Goal: Information Seeking & Learning: Find specific fact

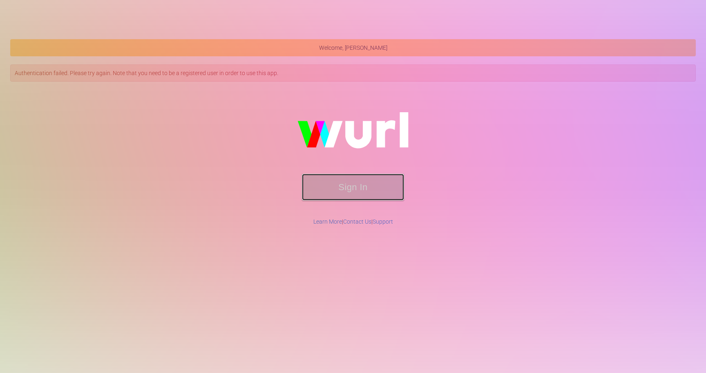
click at [345, 194] on button "Sign In" at bounding box center [353, 187] width 102 height 27
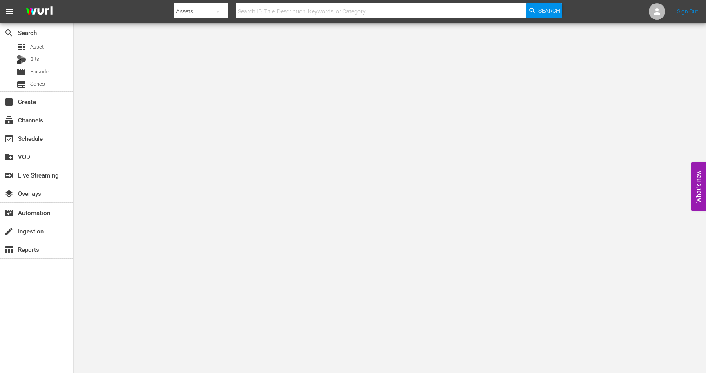
click at [329, 159] on body "menu Search By Assets Search ID, Title, Description, Keywords, or Category Sear…" at bounding box center [353, 186] width 706 height 373
click at [47, 72] on span "Episode" at bounding box center [39, 72] width 18 height 8
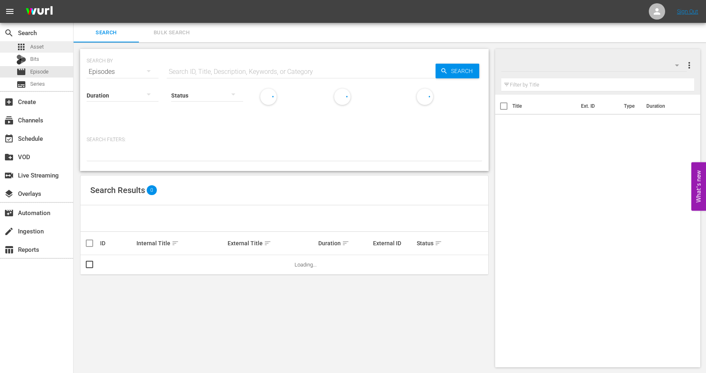
click at [42, 50] on span "Asset" at bounding box center [36, 47] width 13 height 8
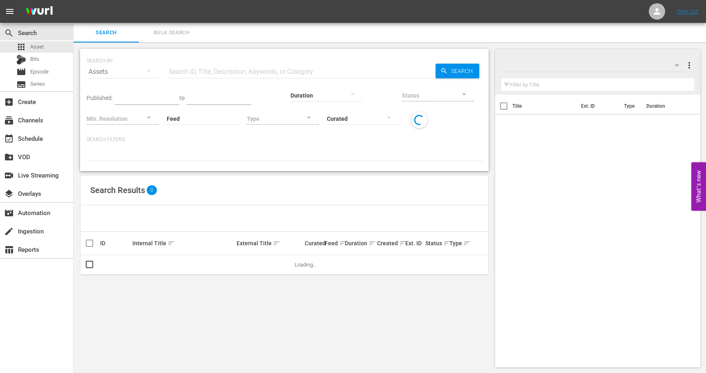
click at [191, 77] on input "text" at bounding box center [301, 72] width 269 height 20
paste input "Back in Action_In_AWB_v2"
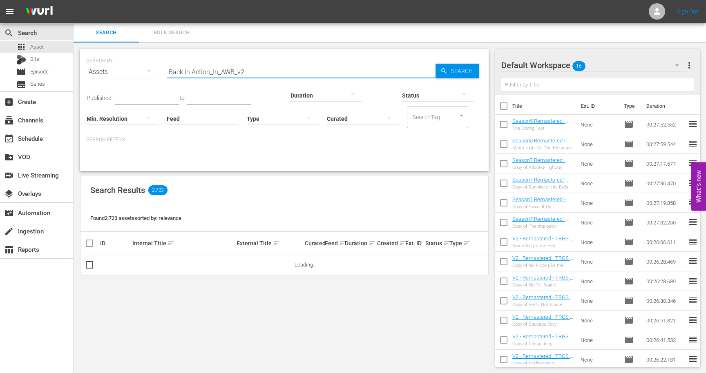
click at [234, 67] on input "Back in Action_In_AWB_v2" at bounding box center [301, 72] width 269 height 20
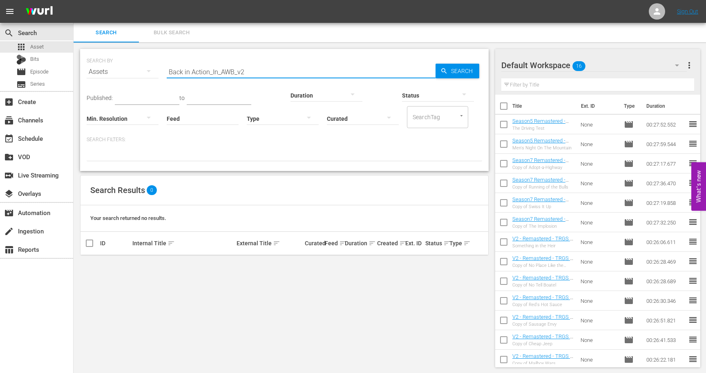
drag, startPoint x: 250, startPoint y: 73, endPoint x: 212, endPoint y: 73, distance: 37.6
click at [213, 73] on input "Back in Action_In_AWB_v2" at bounding box center [301, 72] width 269 height 20
type input "Back in Action"
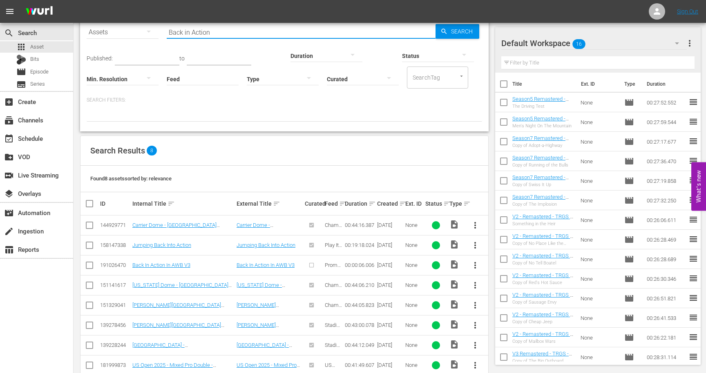
scroll to position [57, 0]
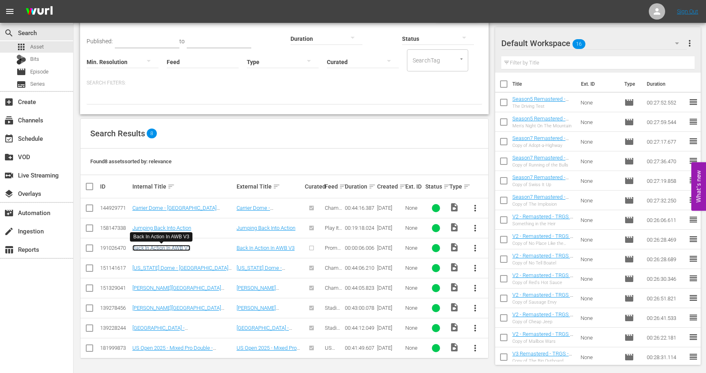
click at [173, 248] on link "Back In Action In AWB V3" at bounding box center [161, 248] width 58 height 6
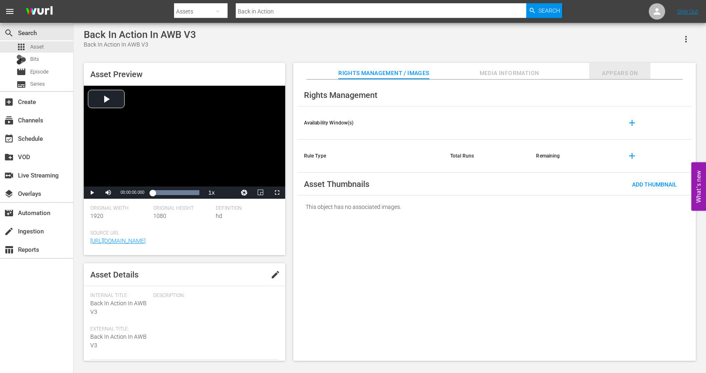
click at [610, 73] on span "Appears On" at bounding box center [619, 73] width 61 height 10
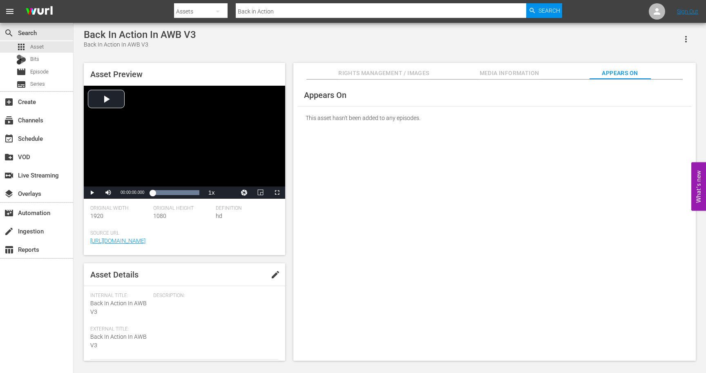
click at [522, 73] on span "Media Information" at bounding box center [509, 73] width 61 height 10
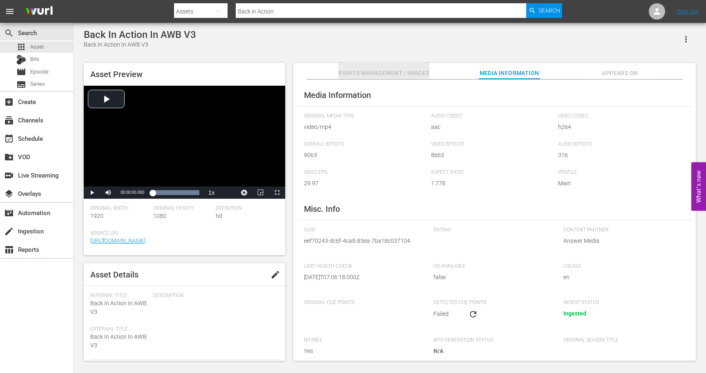
click at [416, 71] on span "Rights Management / Images" at bounding box center [383, 73] width 91 height 10
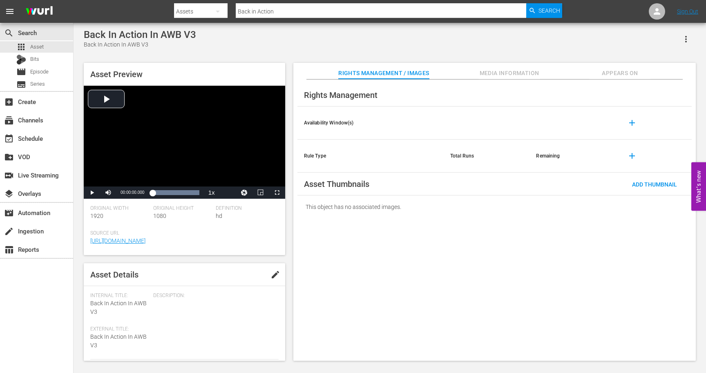
click at [311, 47] on div "Back In Action In AWB V3 Back In Action In AWB V3" at bounding box center [390, 39] width 612 height 20
click at [195, 55] on div "Back In Action In AWB V3 Back In Action In AWB V3 Asset Preview Video Player is…" at bounding box center [390, 193] width 620 height 328
click at [33, 72] on span "Episode" at bounding box center [39, 72] width 18 height 8
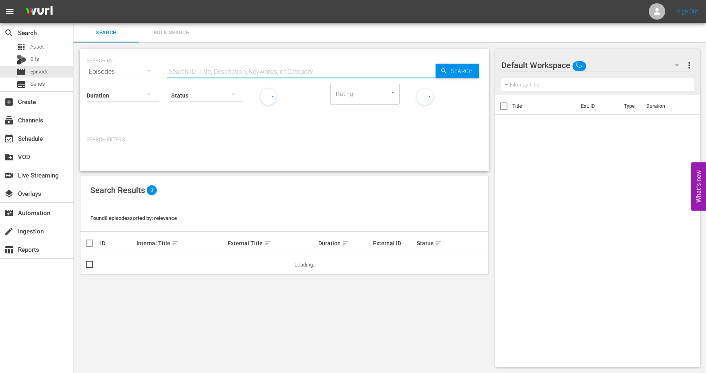
click at [224, 70] on input "text" at bounding box center [301, 72] width 269 height 20
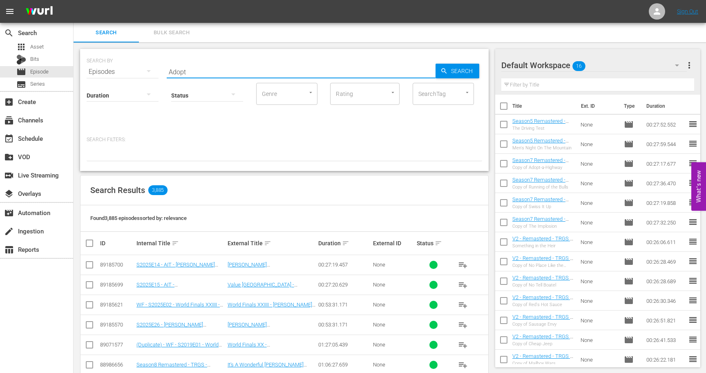
type input "Adopt-a-Highway"
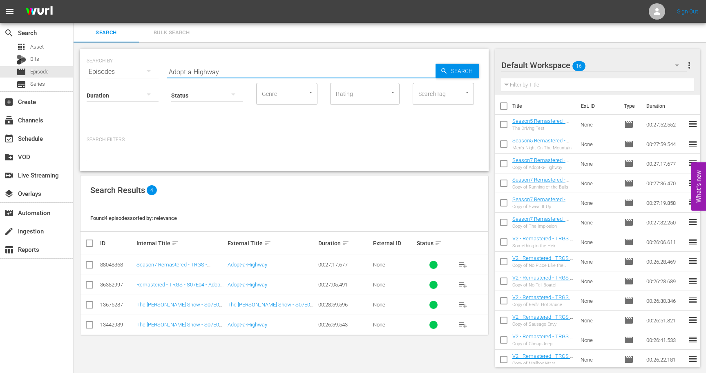
scroll to position [1, 0]
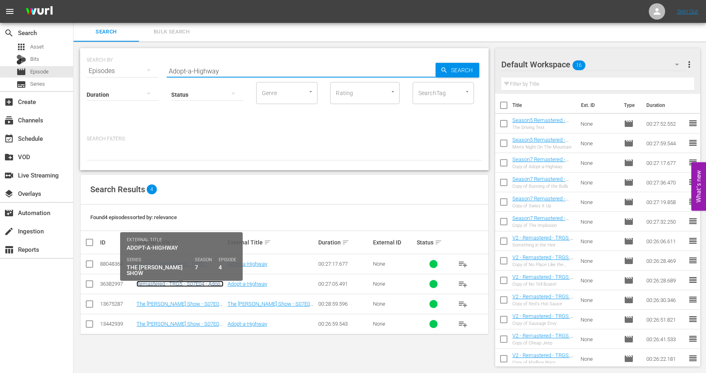
click at [180, 286] on link "Remastered - TRGS - S07E04 - Adopt-a-Highway" at bounding box center [179, 287] width 87 height 12
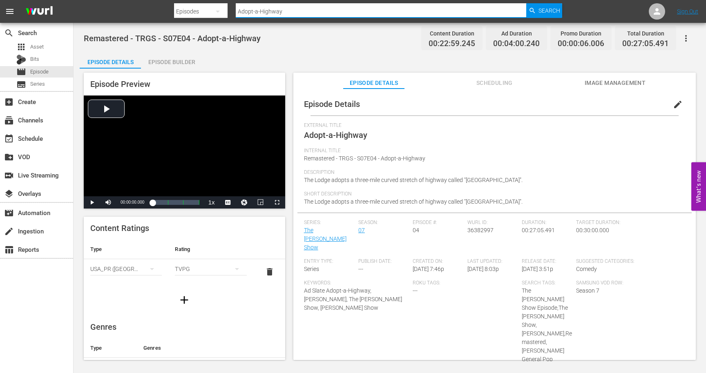
click at [285, 8] on input "Adopt-a-Highway" at bounding box center [381, 12] width 291 height 20
drag, startPoint x: 285, startPoint y: 8, endPoint x: 253, endPoint y: 11, distance: 32.4
click at [254, 11] on input "Adopt-a-Highway" at bounding box center [381, 12] width 291 height 20
type input "the movie"
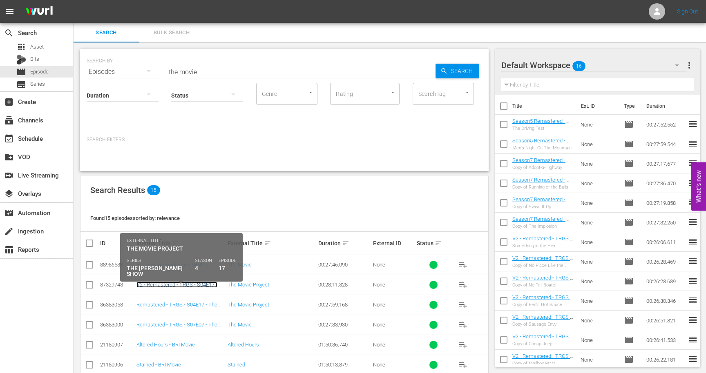
click at [170, 284] on link "V2 - Remastered - TRGS - S04E17 - The Movie Project" at bounding box center [176, 288] width 81 height 12
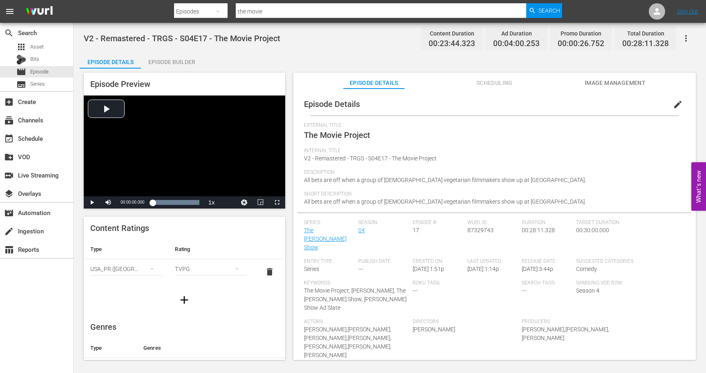
click at [320, 8] on input "the movie" at bounding box center [381, 12] width 291 height 20
type input "house moving"
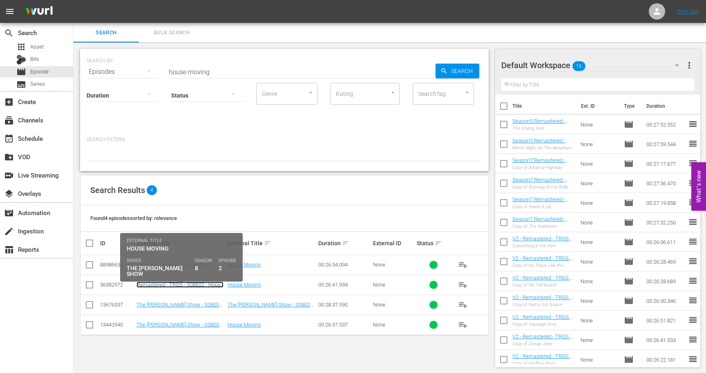
click at [160, 287] on link "Remastered - TRGS - S08E02 - House Moving" at bounding box center [179, 288] width 87 height 12
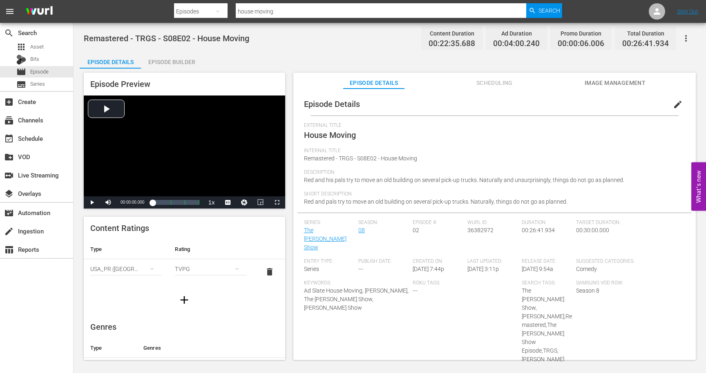
click at [279, 9] on input "house moving" at bounding box center [381, 12] width 291 height 20
type input "no retread"
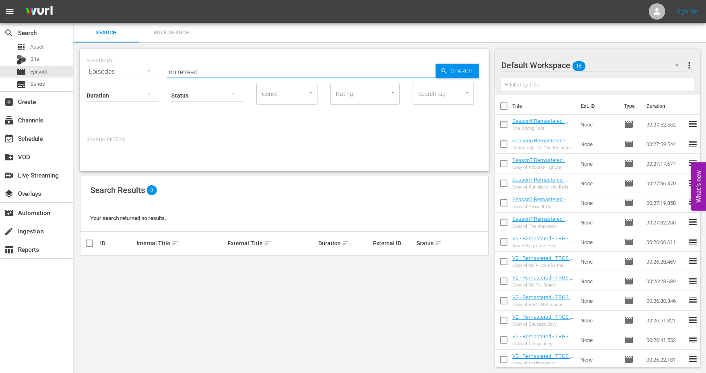
click at [203, 73] on input "no retread" at bounding box center [301, 72] width 269 height 20
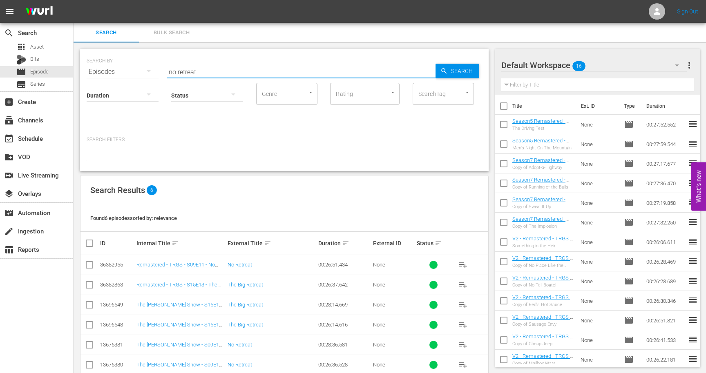
click at [200, 70] on input "no retreat" at bounding box center [301, 72] width 269 height 20
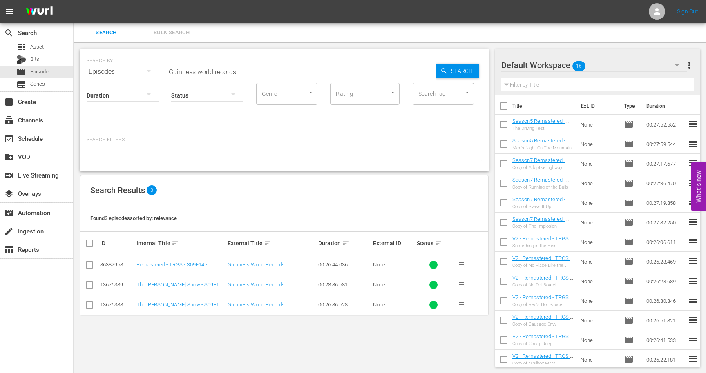
click at [180, 330] on div "SEARCH BY Search By Episodes Search ID, Title, Description, Keywords, or Catego…" at bounding box center [285, 208] width 422 height 332
click at [244, 69] on input "Guinness world records" at bounding box center [301, 72] width 269 height 20
click at [353, 67] on input "dandruff" at bounding box center [301, 72] width 269 height 20
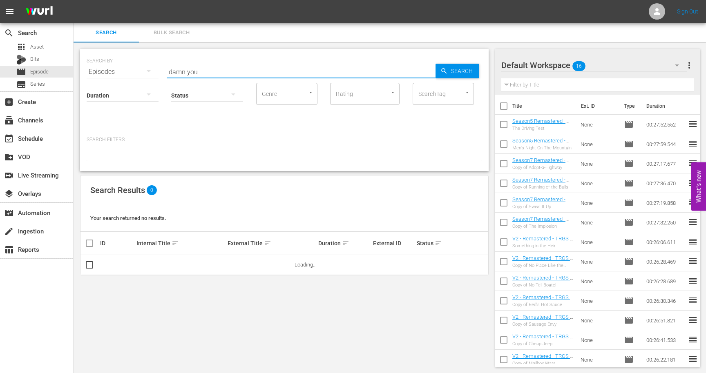
type input "damn you"
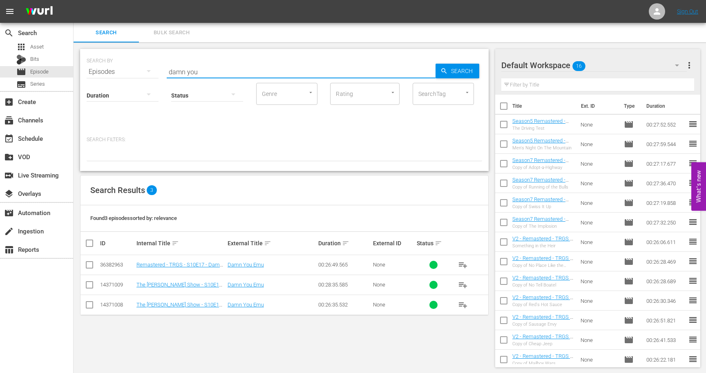
click at [211, 74] on input "damn you" at bounding box center [301, 72] width 269 height 20
click at [219, 68] on input "A lot like christmas" at bounding box center [301, 72] width 269 height 20
type input "cell hell"
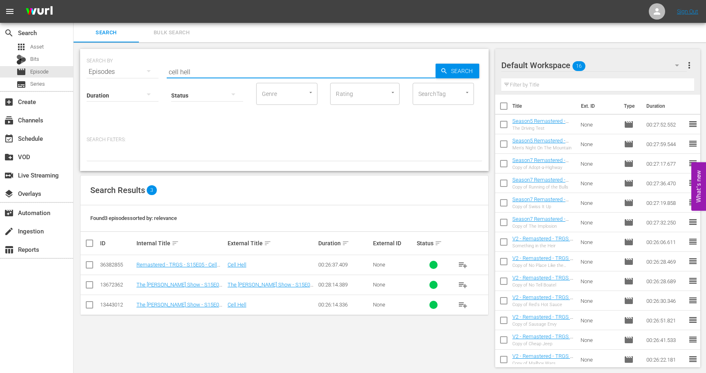
click at [203, 69] on input "cell hell" at bounding box center [301, 72] width 269 height 20
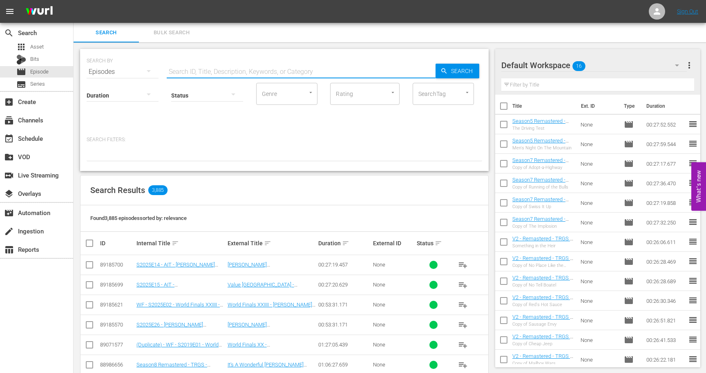
click at [201, 72] on input "text" at bounding box center [301, 72] width 269 height 20
type input "edgar"
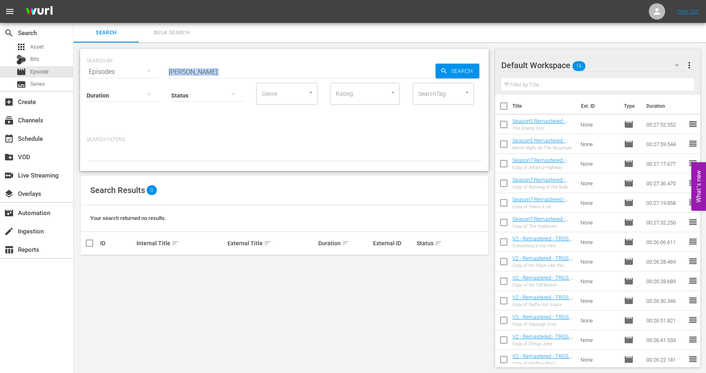
drag, startPoint x: 196, startPoint y: 76, endPoint x: 158, endPoint y: 73, distance: 38.5
click at [158, 73] on div "SEARCH BY Search By Episodes Search ID, Title, Description, Keywords, or Catego…" at bounding box center [284, 110] width 409 height 122
click at [212, 67] on input "edgar" at bounding box center [301, 72] width 269 height 20
click at [54, 46] on div "apps Asset" at bounding box center [36, 46] width 73 height 11
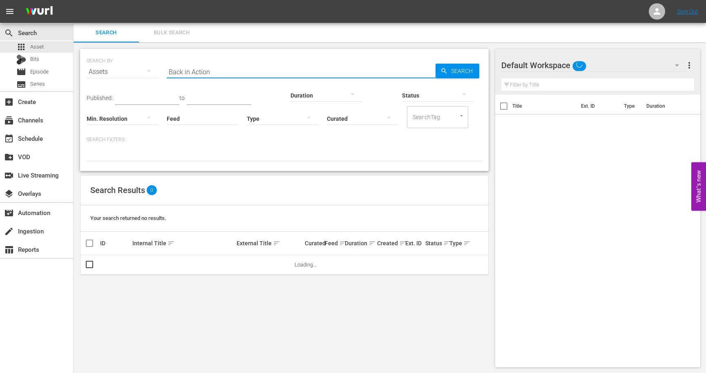
drag, startPoint x: 214, startPoint y: 76, endPoint x: 150, endPoint y: 75, distance: 64.2
click at [150, 75] on div "SEARCH BY Search By Assets Search ID, Title, Description, Keywords, or Category…" at bounding box center [285, 66] width 396 height 29
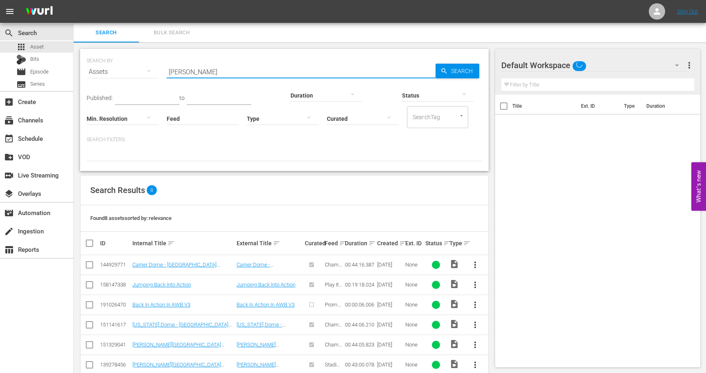
type input "edgar"
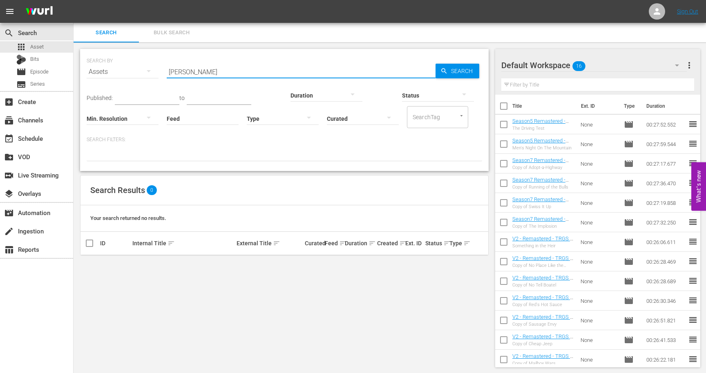
drag, startPoint x: 194, startPoint y: 77, endPoint x: 166, endPoint y: 74, distance: 27.9
click at [166, 74] on div "SEARCH BY Search By Assets Search ID, Title, Description, Keywords, or Category…" at bounding box center [285, 66] width 396 height 29
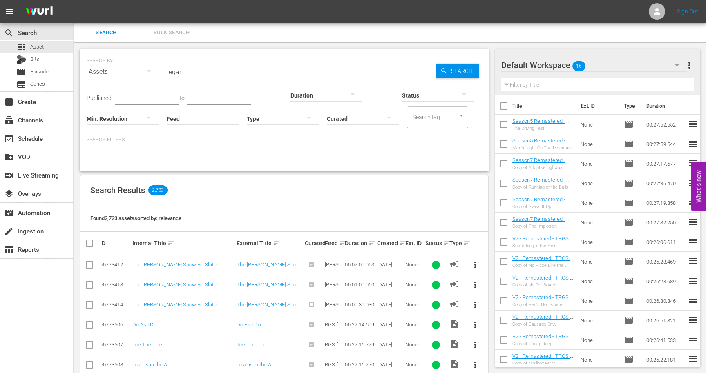
type input "egar"
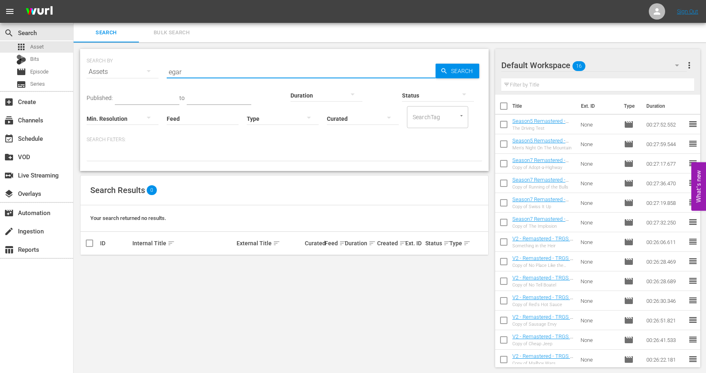
drag, startPoint x: 181, startPoint y: 72, endPoint x: 141, endPoint y: 72, distance: 40.0
click at [143, 72] on div "SEARCH BY Search By Assets Search ID, Title, Description, Keywords, or Category…" at bounding box center [285, 66] width 396 height 29
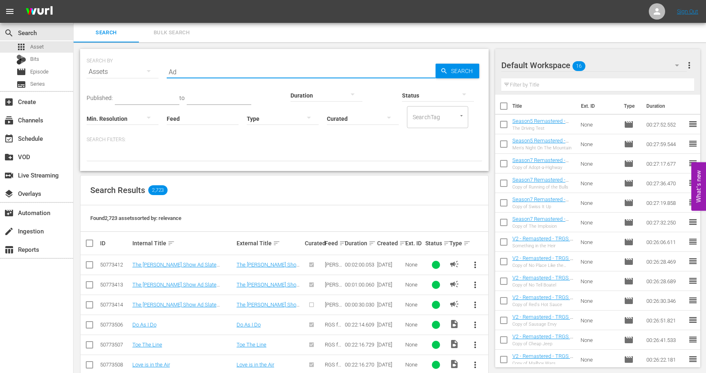
type input "A"
type input "w"
type input "graham"
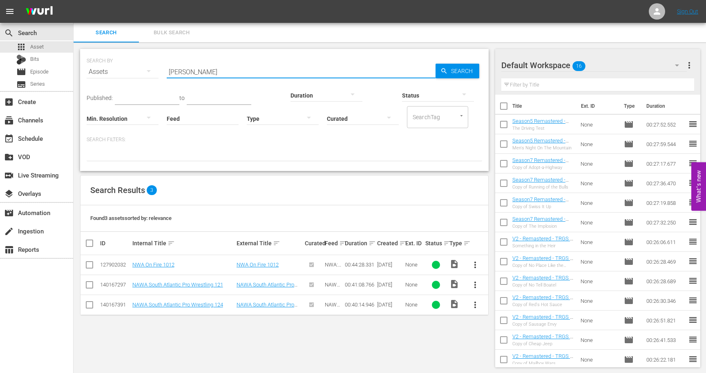
drag, startPoint x: 192, startPoint y: 74, endPoint x: 144, endPoint y: 74, distance: 47.8
click at [145, 74] on div "SEARCH BY Search By Assets Search ID, Title, Description, Keywords, or Category…" at bounding box center [285, 66] width 396 height 29
